Goal: Task Accomplishment & Management: Manage account settings

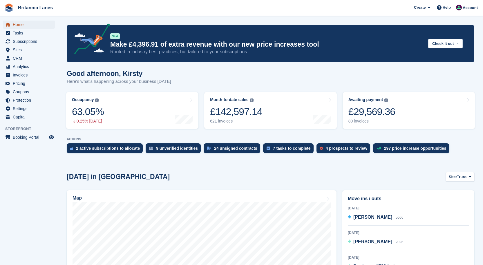
click at [24, 22] on span "Home" at bounding box center [30, 25] width 35 height 8
click at [390, 111] on div "£29,569.36" at bounding box center [371, 112] width 47 height 12
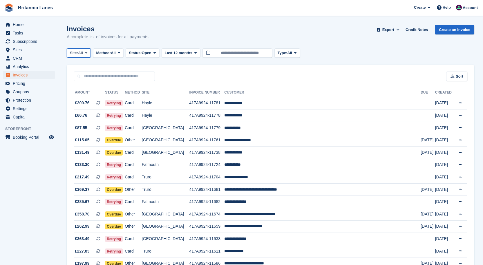
click at [87, 50] on button "Site: All" at bounding box center [79, 53] width 24 height 10
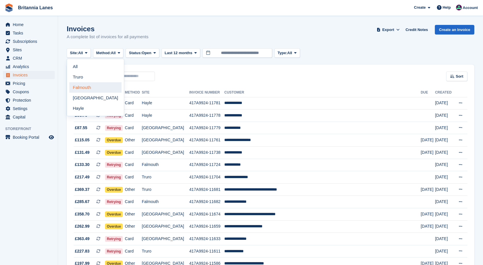
click at [89, 83] on link "Falmouth" at bounding box center [95, 87] width 52 height 10
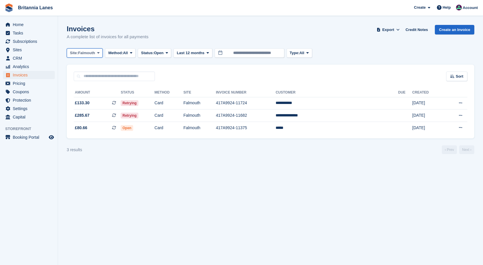
click at [93, 53] on span "Falmouth" at bounding box center [86, 53] width 17 height 6
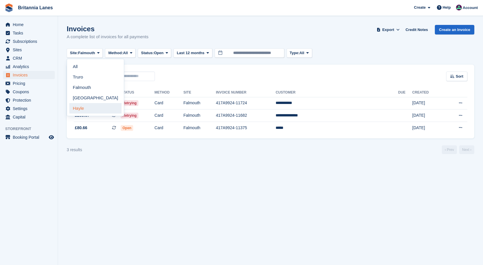
click at [86, 106] on link "Hayle" at bounding box center [95, 108] width 52 height 10
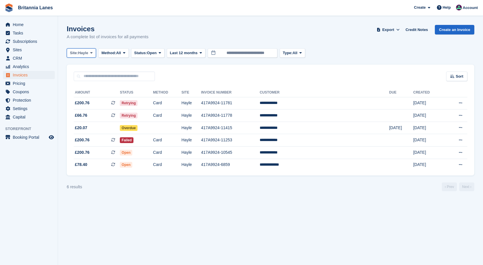
click at [73, 50] on span "Site:" at bounding box center [74, 53] width 8 height 6
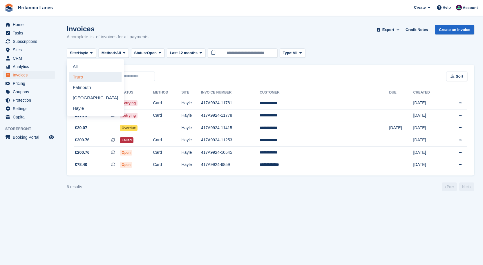
click at [76, 79] on link "Truro" at bounding box center [95, 77] width 52 height 10
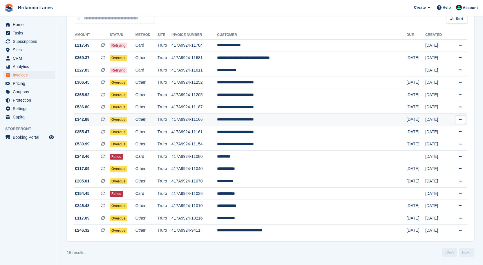
scroll to position [58, 0]
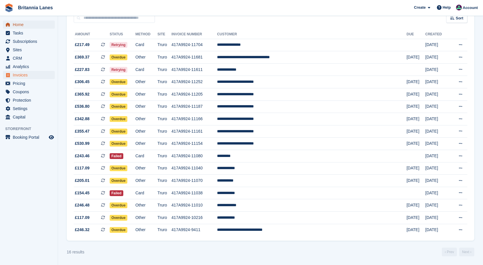
click at [26, 23] on span "Home" at bounding box center [30, 25] width 35 height 8
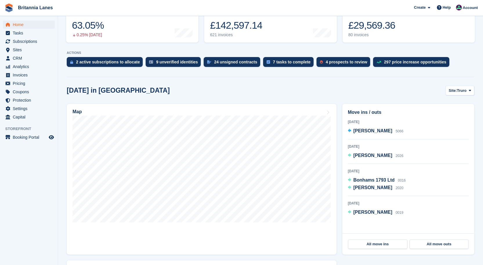
scroll to position [87, 0]
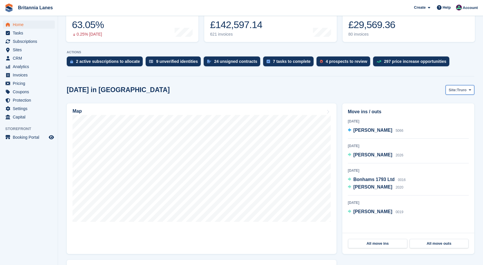
click at [461, 92] on span "Truro" at bounding box center [462, 90] width 10 height 6
click at [439, 114] on link "Falmouth" at bounding box center [446, 114] width 52 height 10
click at [466, 91] on span "Falmouth" at bounding box center [458, 90] width 17 height 6
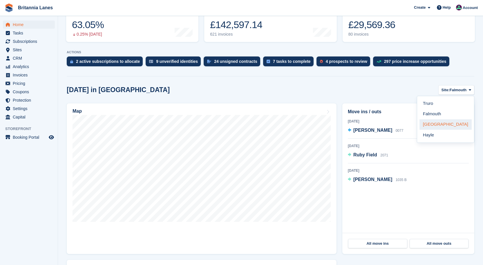
click at [445, 125] on link "[GEOGRAPHIC_DATA]" at bounding box center [446, 125] width 52 height 10
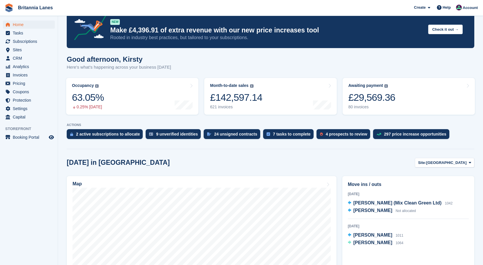
scroll to position [0, 0]
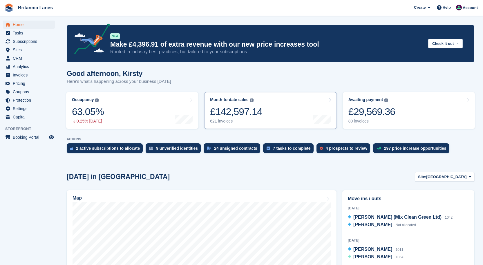
click at [288, 117] on link "Month-to-date sales The sum of all finalised invoices generated this month to d…" at bounding box center [270, 110] width 132 height 37
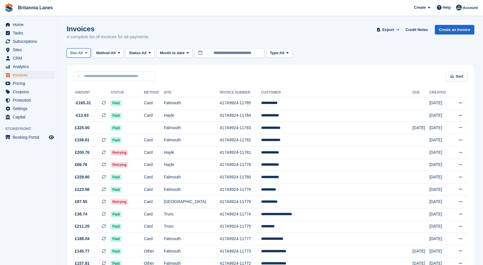
click at [81, 53] on span "All" at bounding box center [80, 53] width 5 height 6
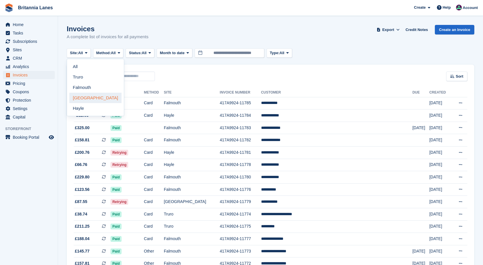
click at [90, 96] on link "[GEOGRAPHIC_DATA]" at bounding box center [95, 98] width 52 height 10
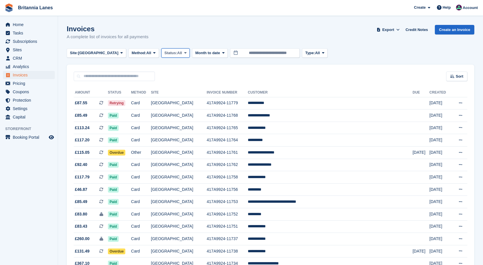
click at [165, 55] on span "Status:" at bounding box center [171, 53] width 13 height 6
click at [164, 96] on link "Open" at bounding box center [189, 98] width 50 height 10
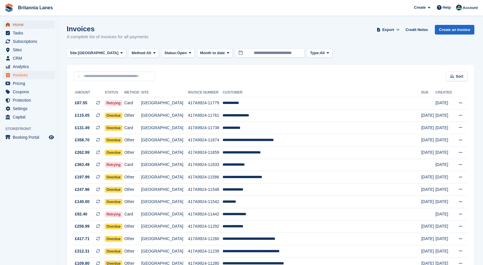
click at [24, 25] on span "Home" at bounding box center [30, 25] width 35 height 8
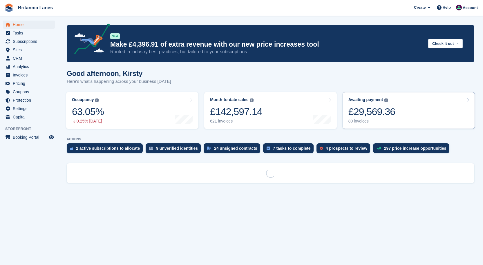
click at [392, 109] on div "£29,569.36" at bounding box center [371, 112] width 47 height 12
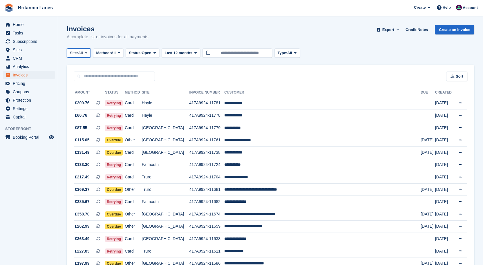
click at [84, 54] on button "Site: All" at bounding box center [79, 53] width 24 height 10
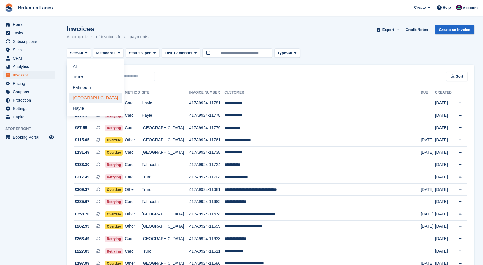
drag, startPoint x: 90, startPoint y: 98, endPoint x: 245, endPoint y: 95, distance: 155.3
click at [91, 98] on link "[GEOGRAPHIC_DATA]" at bounding box center [95, 98] width 52 height 10
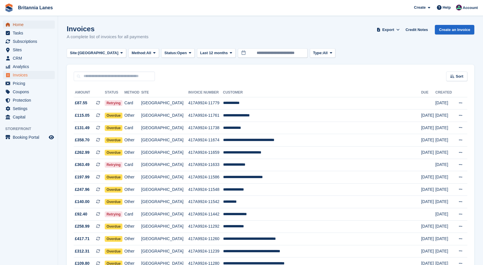
click at [25, 25] on span "Home" at bounding box center [30, 25] width 35 height 8
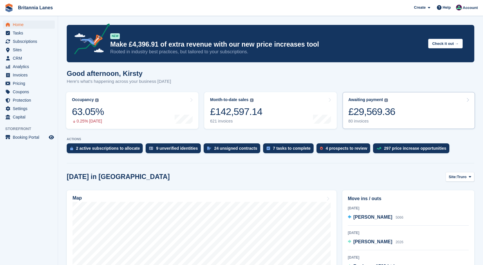
click at [397, 118] on link "Awaiting payment The total outstanding balance on all open invoices. £29,569.36…" at bounding box center [409, 110] width 132 height 37
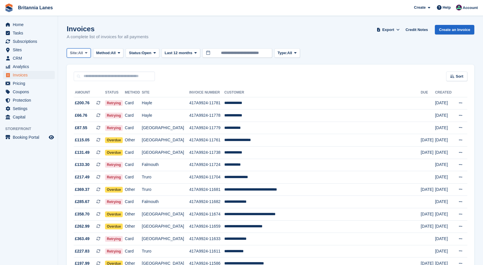
click at [83, 51] on span "All" at bounding box center [80, 53] width 5 height 6
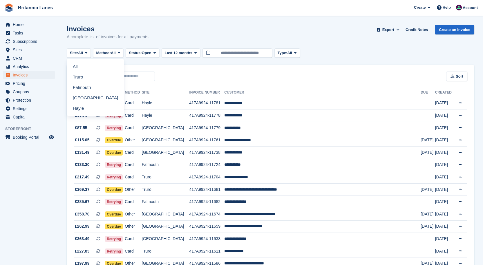
drag, startPoint x: 75, startPoint y: 86, endPoint x: 81, endPoint y: 83, distance: 7.0
click at [75, 86] on link "Falmouth" at bounding box center [95, 87] width 52 height 10
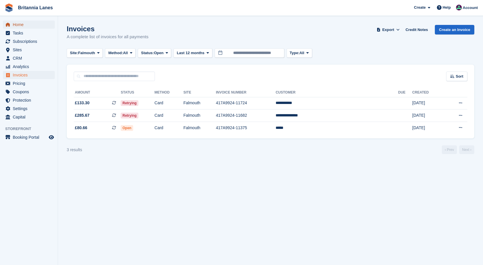
drag, startPoint x: 21, startPoint y: 22, endPoint x: 57, endPoint y: 20, distance: 36.3
click at [21, 22] on span "Home" at bounding box center [30, 25] width 35 height 8
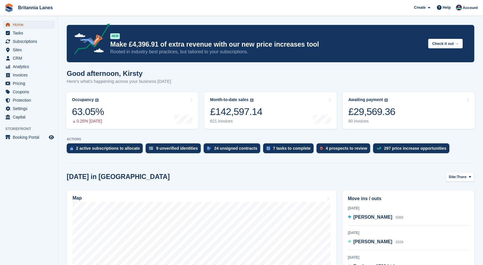
click at [20, 24] on span "Home" at bounding box center [30, 25] width 35 height 8
click at [32, 24] on span "Home" at bounding box center [30, 25] width 35 height 8
click at [11, 27] on link "Home" at bounding box center [29, 25] width 52 height 8
click at [16, 25] on span "Home" at bounding box center [30, 25] width 35 height 8
click at [21, 23] on span "Home" at bounding box center [30, 25] width 35 height 8
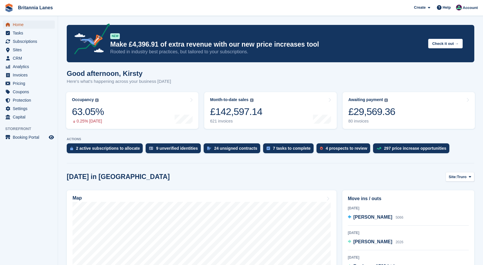
click at [27, 23] on span "Home" at bounding box center [30, 25] width 35 height 8
click at [21, 23] on span "Home" at bounding box center [30, 25] width 35 height 8
click at [23, 24] on span "Home" at bounding box center [30, 25] width 35 height 8
click at [29, 24] on span "Home" at bounding box center [30, 25] width 35 height 8
click at [27, 24] on span "Home" at bounding box center [30, 25] width 35 height 8
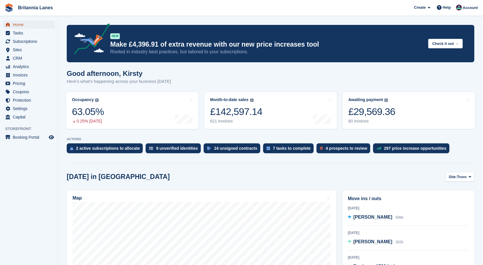
click at [16, 24] on span "Home" at bounding box center [30, 25] width 35 height 8
click at [14, 24] on span "Home" at bounding box center [30, 25] width 35 height 8
click at [15, 24] on span "Home" at bounding box center [30, 25] width 35 height 8
click at [365, 104] on div "Awaiting payment The total outstanding balance on all open invoices. £29,569.36…" at bounding box center [371, 110] width 47 height 26
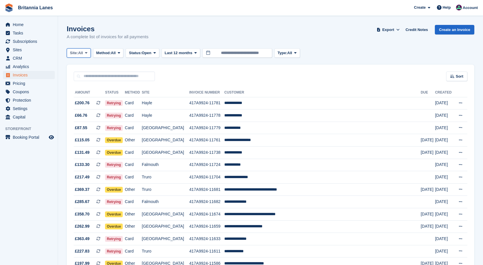
click at [80, 55] on span "All" at bounding box center [80, 53] width 5 height 6
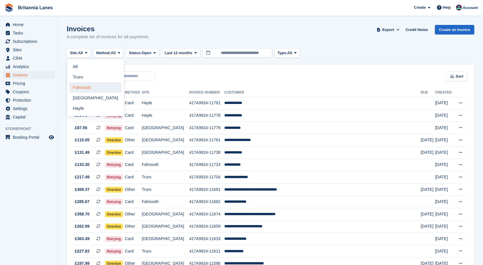
click at [85, 90] on link "Falmouth" at bounding box center [95, 87] width 52 height 10
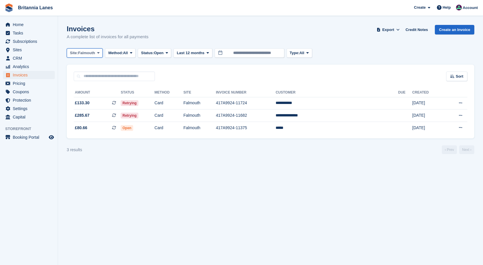
click at [78, 55] on span "Site:" at bounding box center [74, 53] width 8 height 6
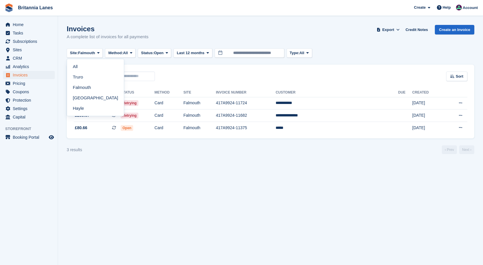
click at [89, 98] on link "[GEOGRAPHIC_DATA]" at bounding box center [95, 98] width 52 height 10
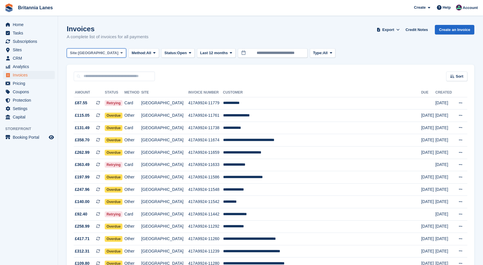
click at [93, 57] on button "Site: Exeter" at bounding box center [96, 53] width 59 height 10
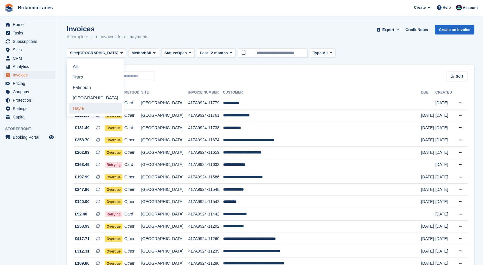
click at [86, 109] on link "Hayle" at bounding box center [95, 108] width 52 height 10
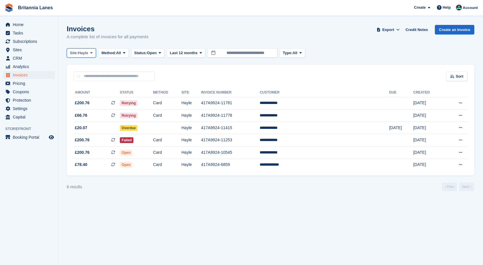
click at [82, 55] on span "Hayle" at bounding box center [83, 53] width 10 height 6
click at [86, 67] on link "All" at bounding box center [95, 67] width 52 height 10
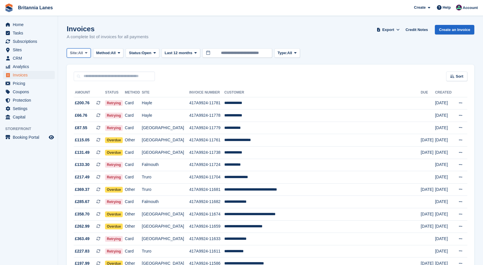
click at [76, 54] on span "Site:" at bounding box center [74, 53] width 8 height 6
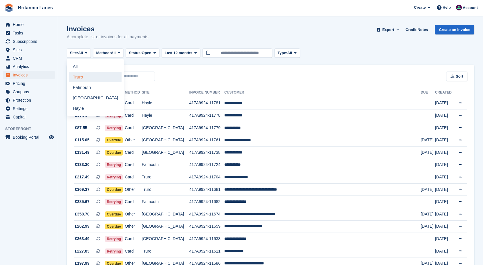
click at [82, 79] on link "Truro" at bounding box center [95, 77] width 52 height 10
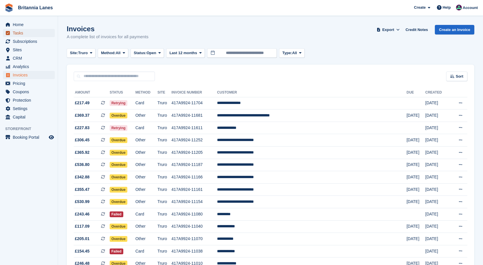
click at [28, 30] on span "Tasks" at bounding box center [30, 33] width 35 height 8
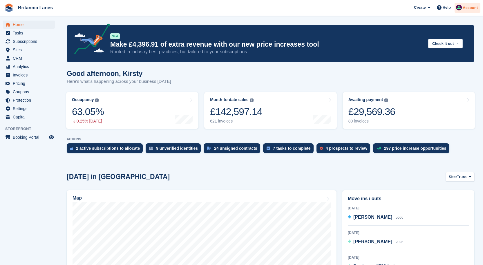
click at [464, 6] on span "Account" at bounding box center [470, 8] width 15 height 6
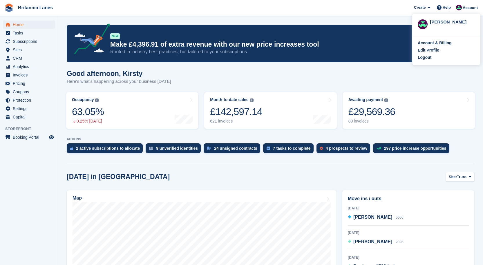
drag, startPoint x: 422, startPoint y: 57, endPoint x: 415, endPoint y: 57, distance: 7.8
click at [422, 57] on div "Logout" at bounding box center [425, 58] width 14 height 6
